Goal: Download file/media

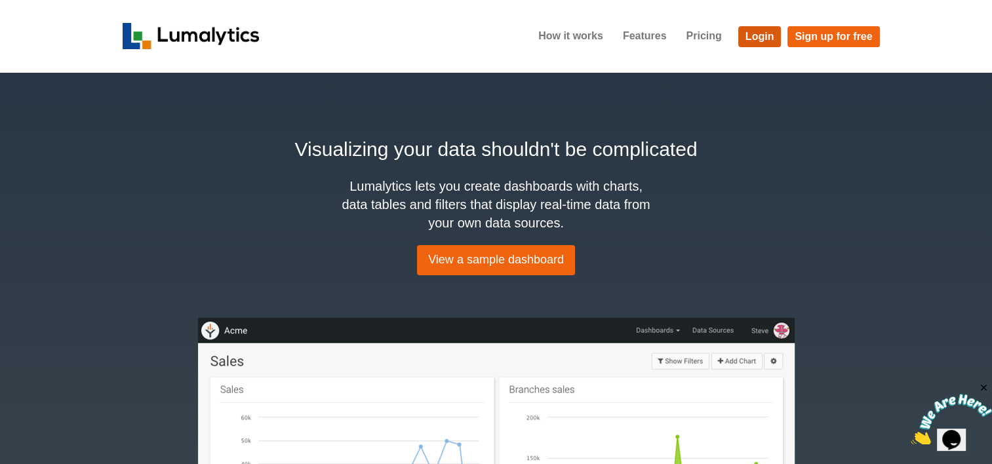
click at [748, 43] on link "Login" at bounding box center [760, 36] width 43 height 21
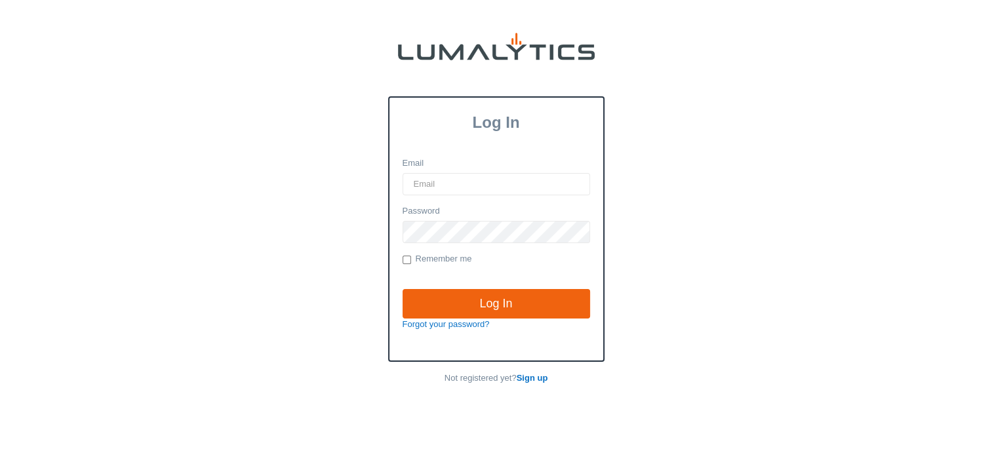
click at [489, 183] on input "Email" at bounding box center [497, 184] width 188 height 22
type input "twheeler@valleytruckparts.com"
click at [403, 289] on input "Log In" at bounding box center [497, 304] width 188 height 30
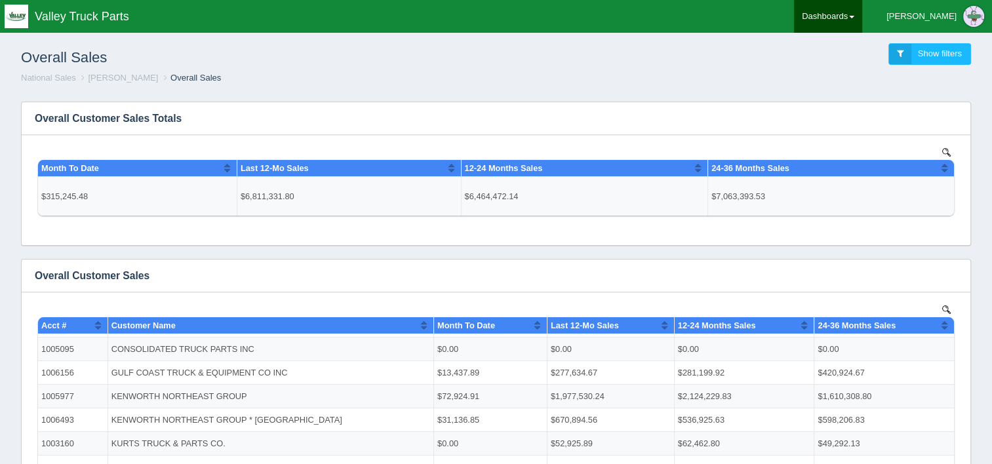
click at [859, 20] on link "Dashboards" at bounding box center [828, 16] width 68 height 33
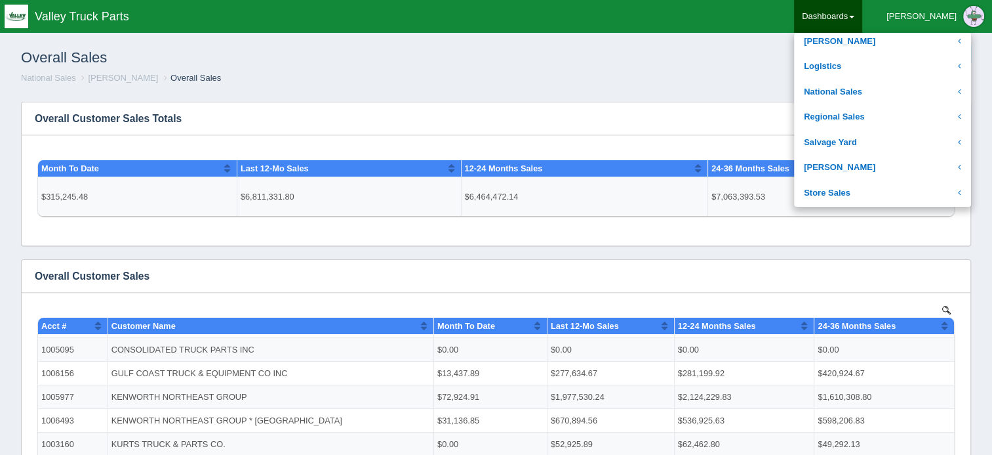
scroll to position [262, 0]
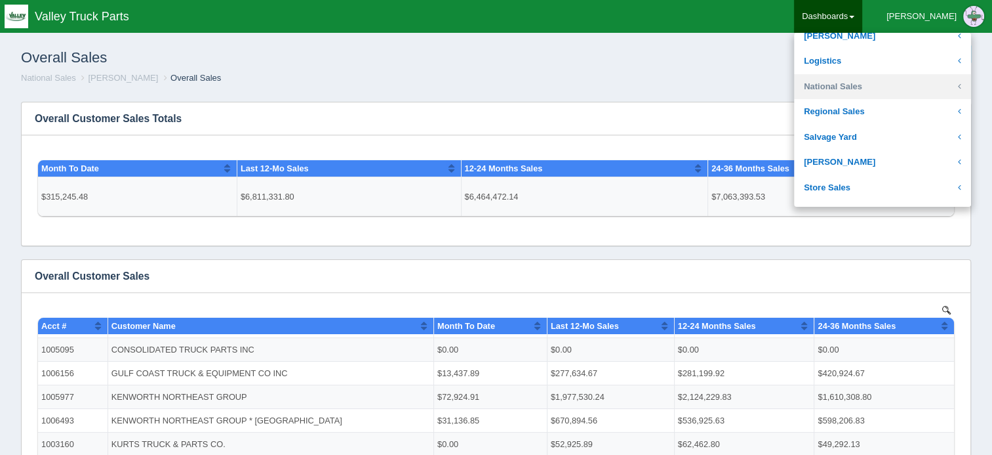
click at [882, 88] on link "National Sales" at bounding box center [882, 87] width 177 height 26
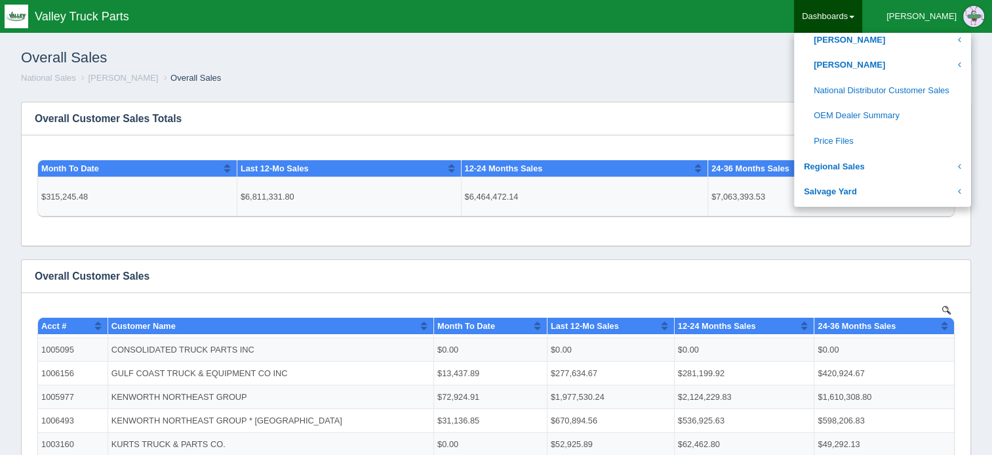
scroll to position [722, 0]
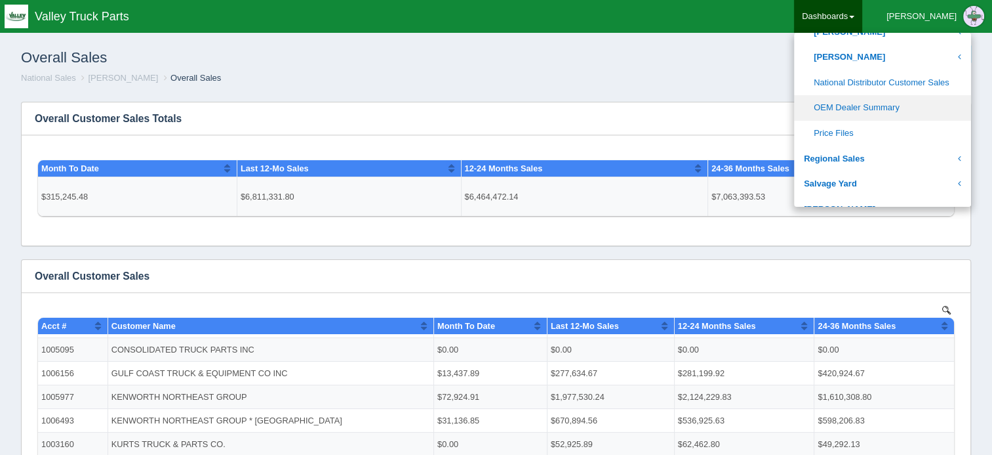
click at [904, 97] on link "OEM Dealer Summary" at bounding box center [882, 108] width 177 height 26
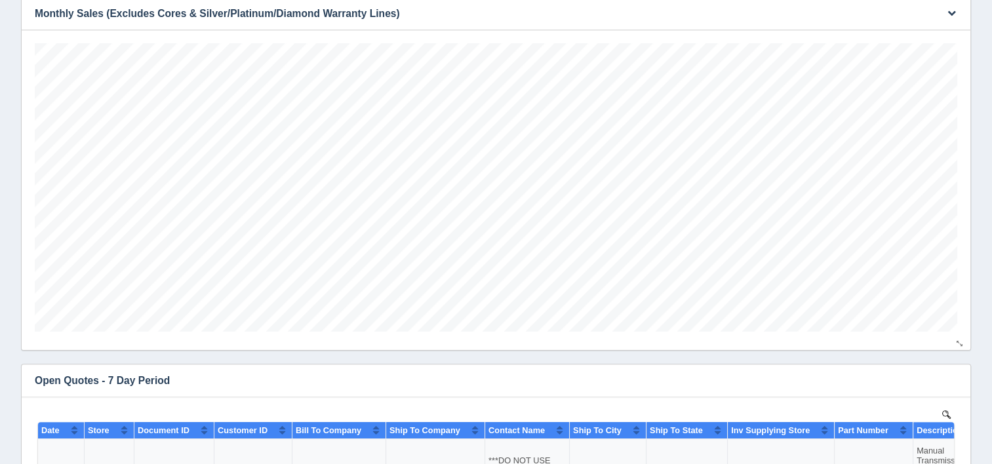
scroll to position [459, 0]
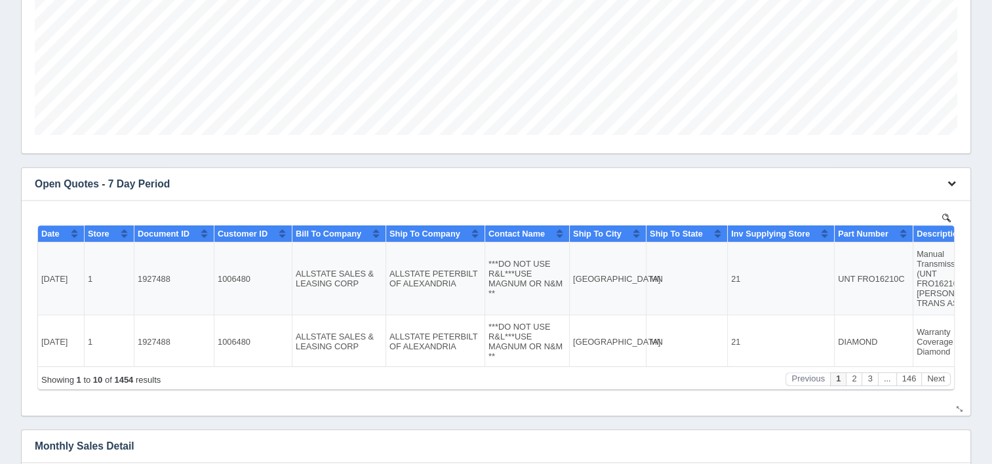
click at [952, 185] on icon "button" at bounding box center [952, 183] width 9 height 9
click at [893, 199] on link "Download CSV" at bounding box center [908, 203] width 105 height 19
